Goal: Information Seeking & Learning: Learn about a topic

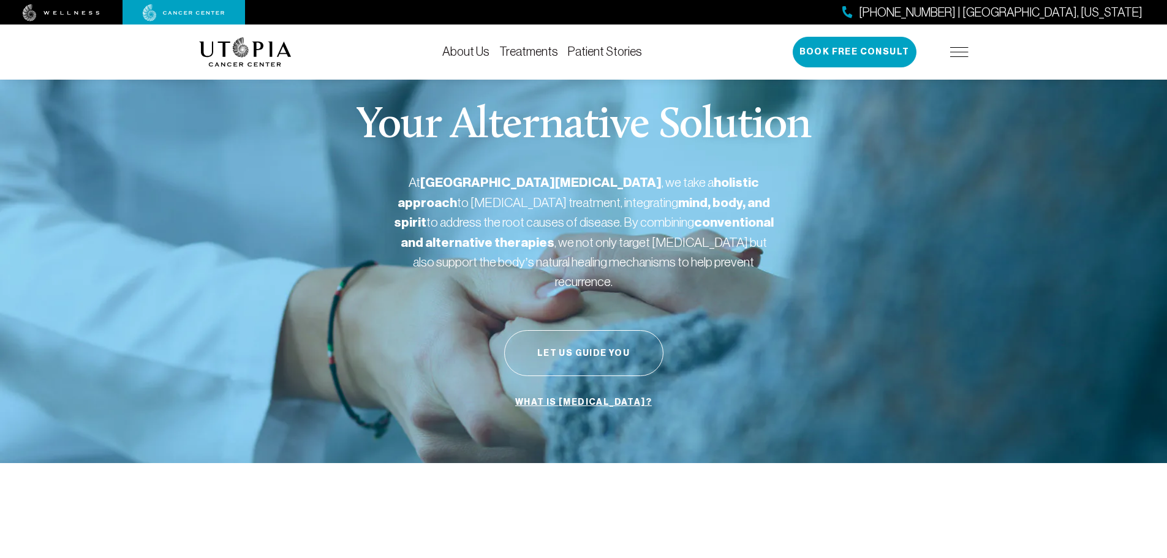
click at [529, 53] on link "Treatments" at bounding box center [528, 51] width 59 height 13
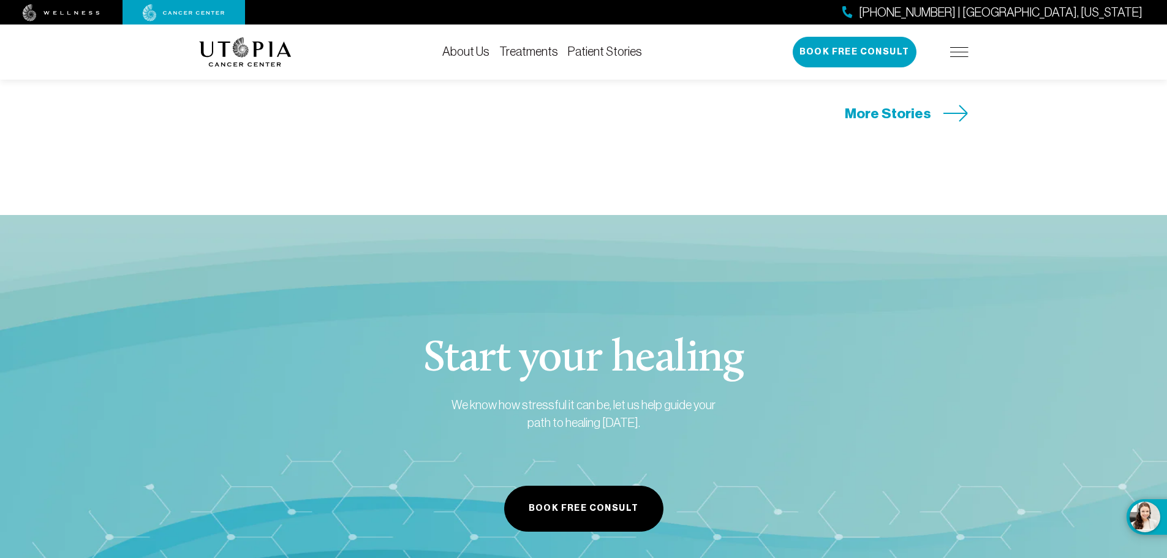
scroll to position [3308, 0]
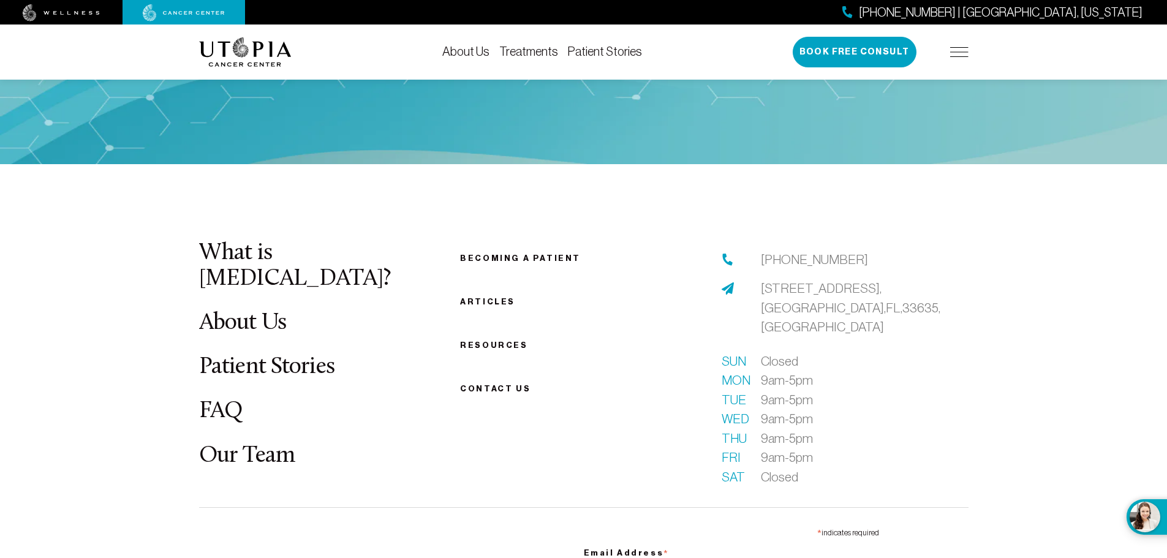
click at [217, 444] on link "Our Team" at bounding box center [247, 456] width 96 height 24
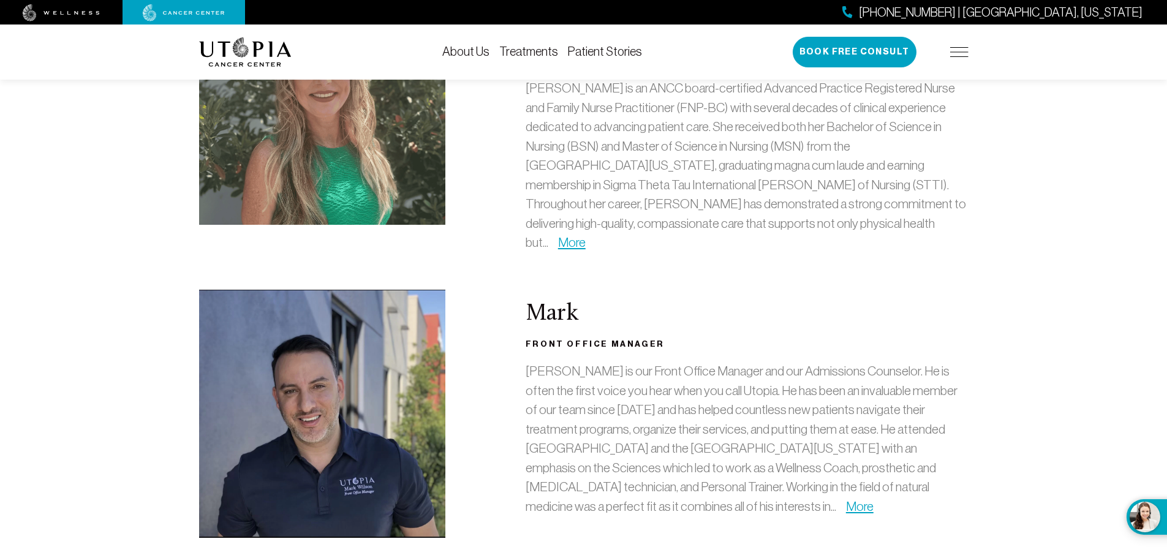
scroll to position [613, 0]
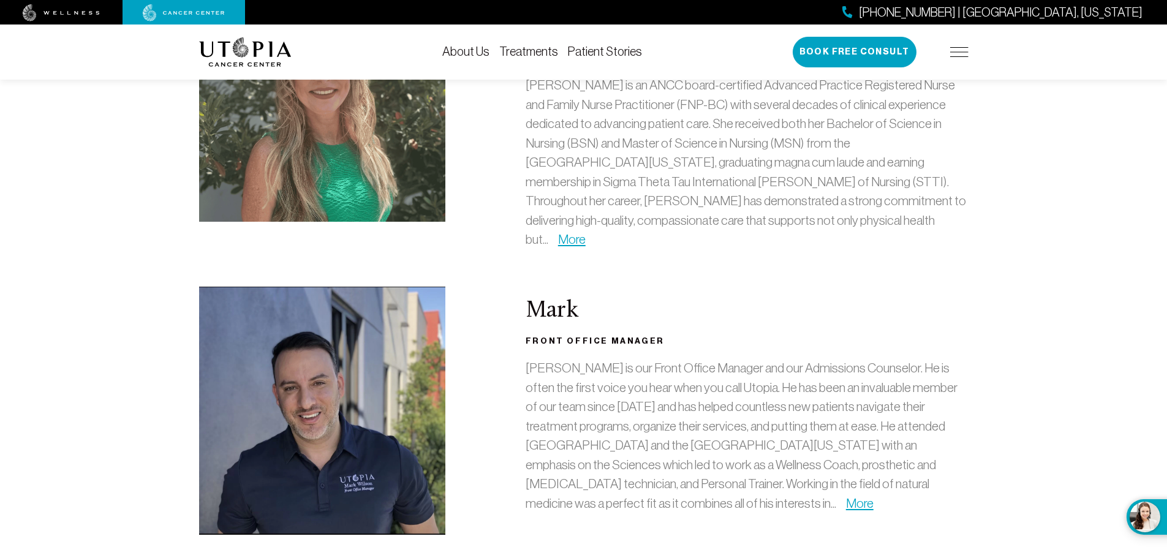
click at [840, 208] on p "[PERSON_NAME] is an ANCC board-certified Advanced Practice Registered Nurse and…" at bounding box center [747, 162] width 443 height 174
click at [527, 50] on link "Treatments" at bounding box center [528, 51] width 59 height 13
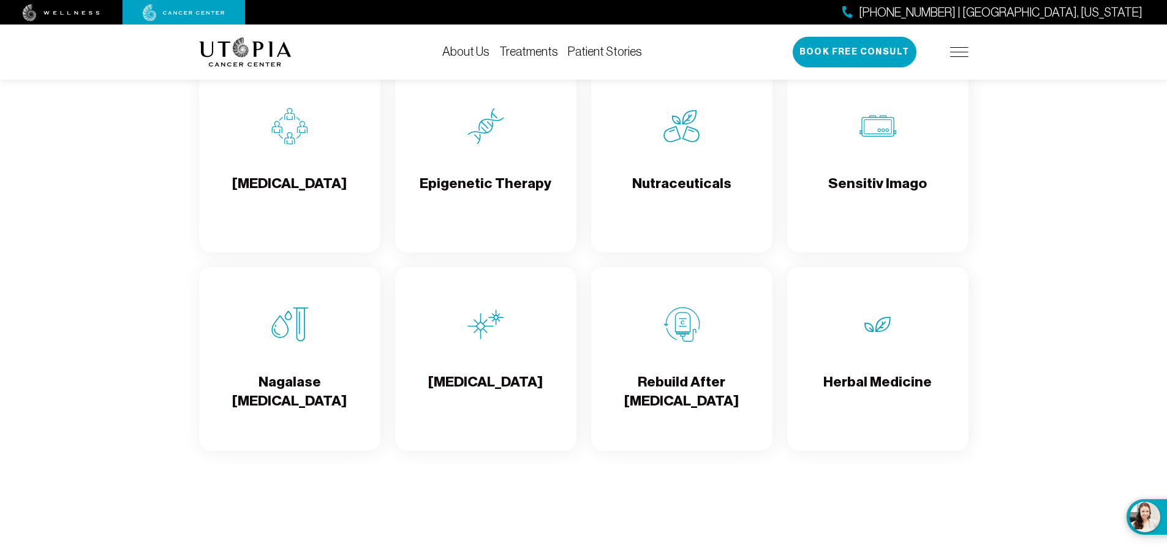
click at [488, 183] on h4 "Epigenetic Therapy" at bounding box center [486, 194] width 132 height 40
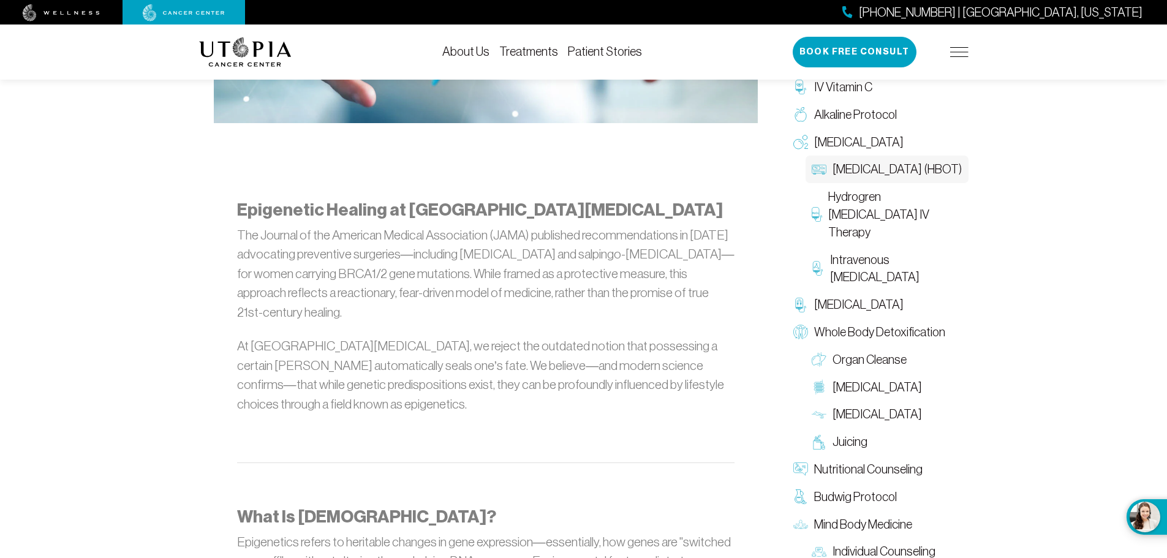
scroll to position [551, 0]
